Goal: Find specific page/section: Find specific page/section

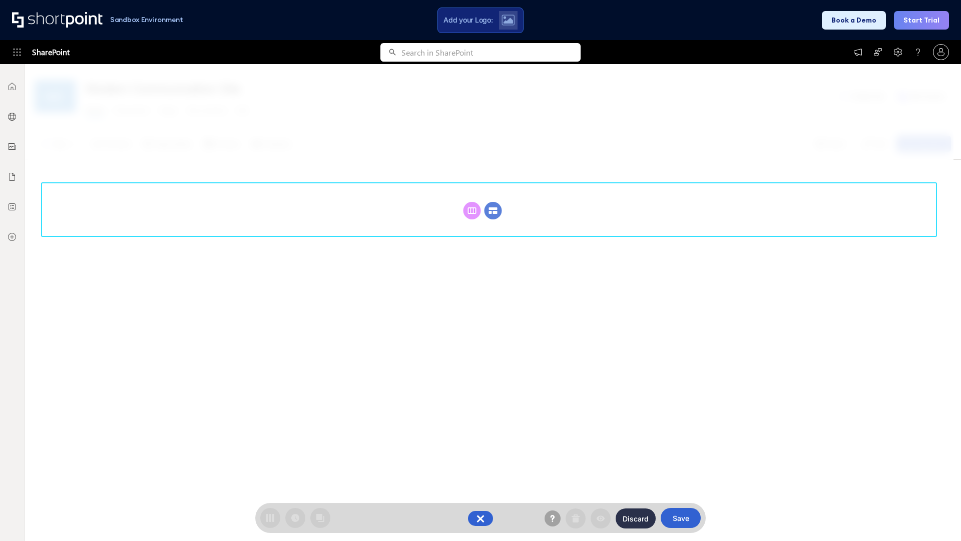
scroll to position [138, 0]
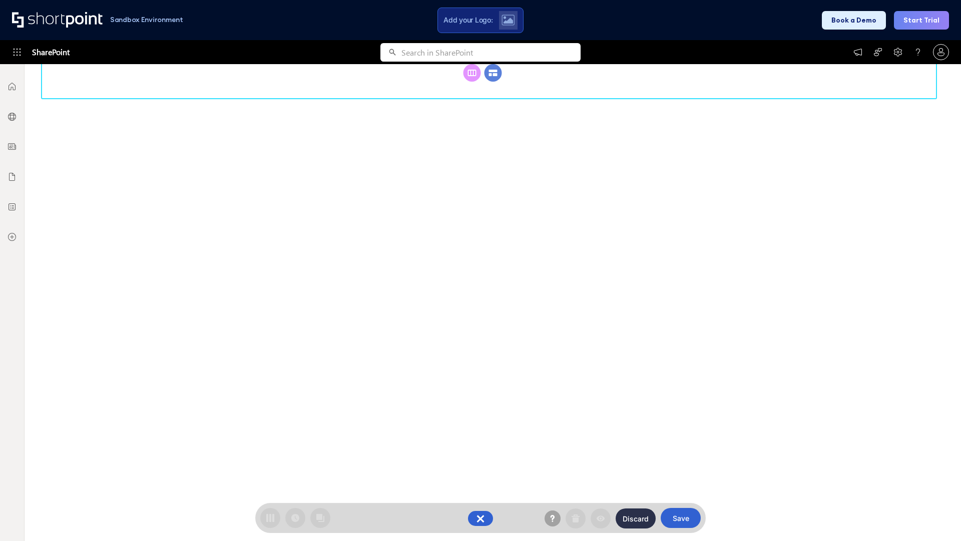
click at [493, 82] on circle at bounding box center [493, 73] width 18 height 18
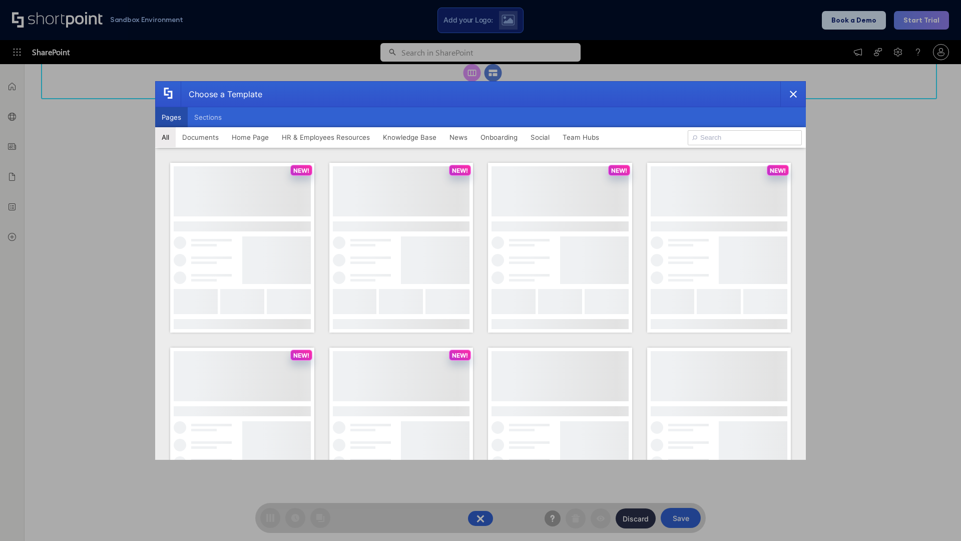
scroll to position [0, 0]
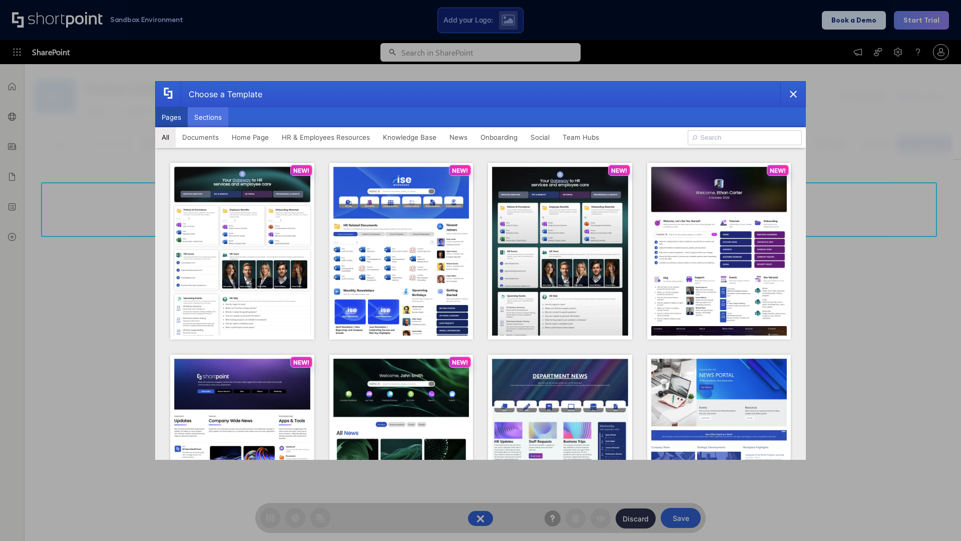
click at [208, 117] on button "Sections" at bounding box center [208, 117] width 41 height 20
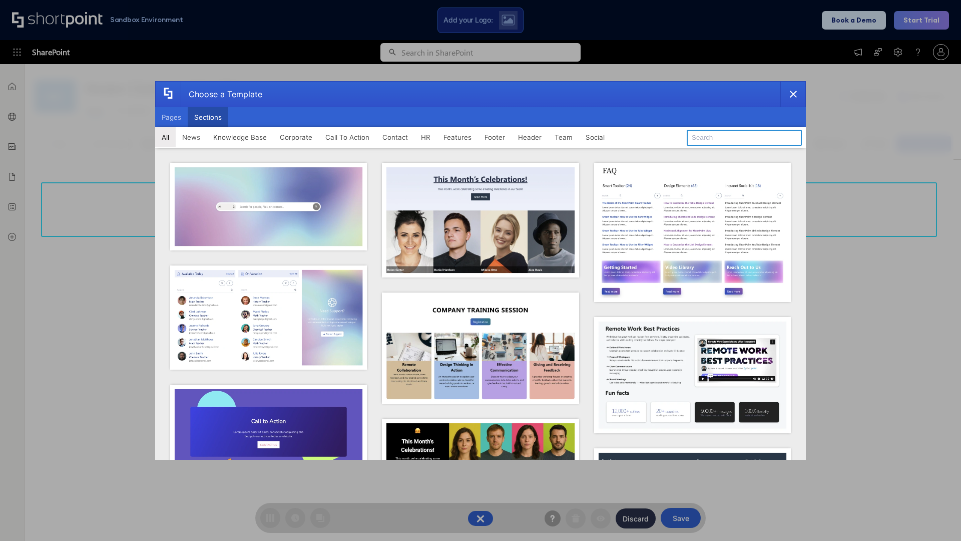
type input "Footer 6"
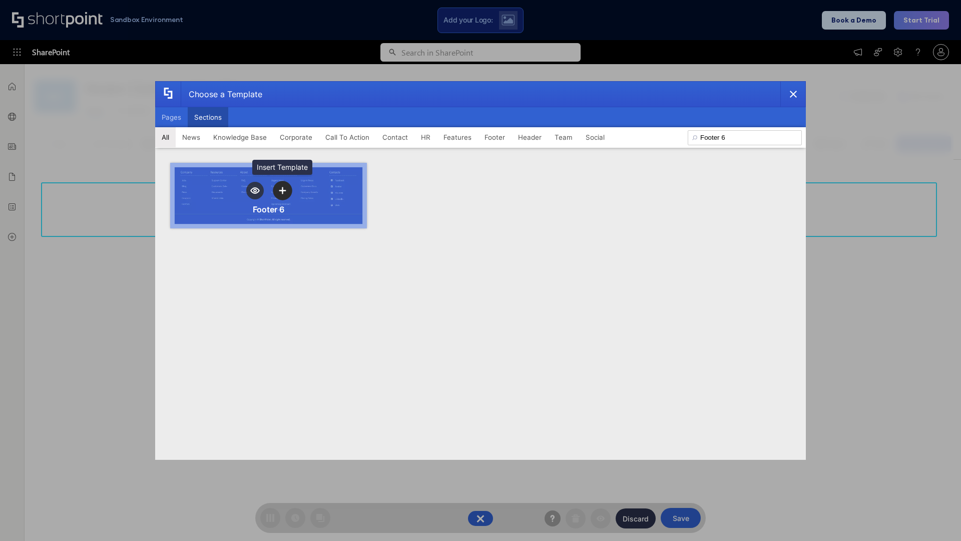
click at [282, 190] on icon "template selector" at bounding box center [282, 190] width 7 height 7
